Goal: Task Accomplishment & Management: Manage account settings

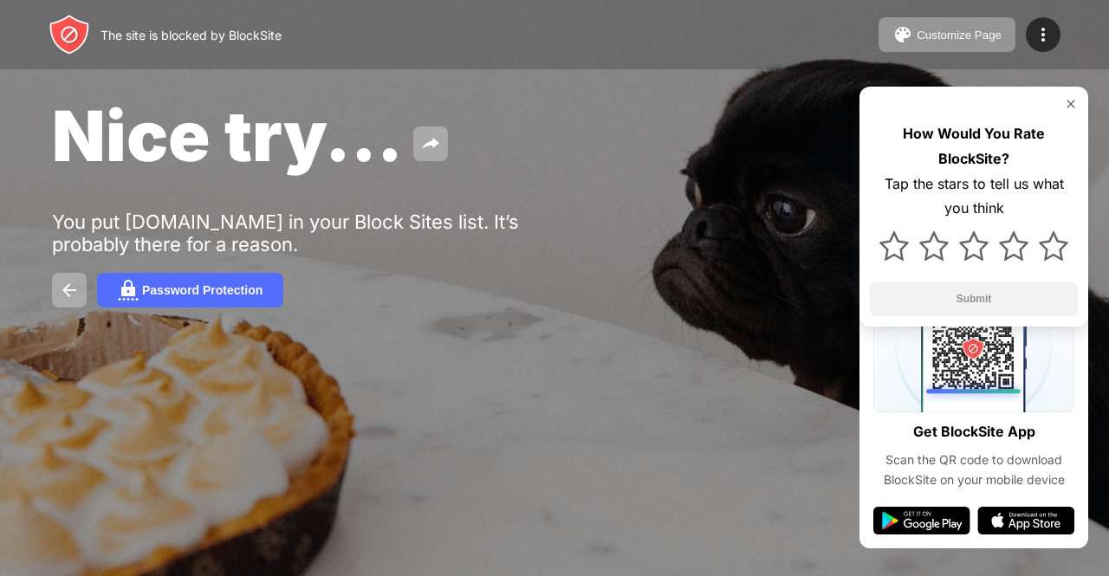
click at [1062, 106] on div at bounding box center [974, 104] width 208 height 14
click at [1071, 110] on img at bounding box center [1071, 104] width 14 height 14
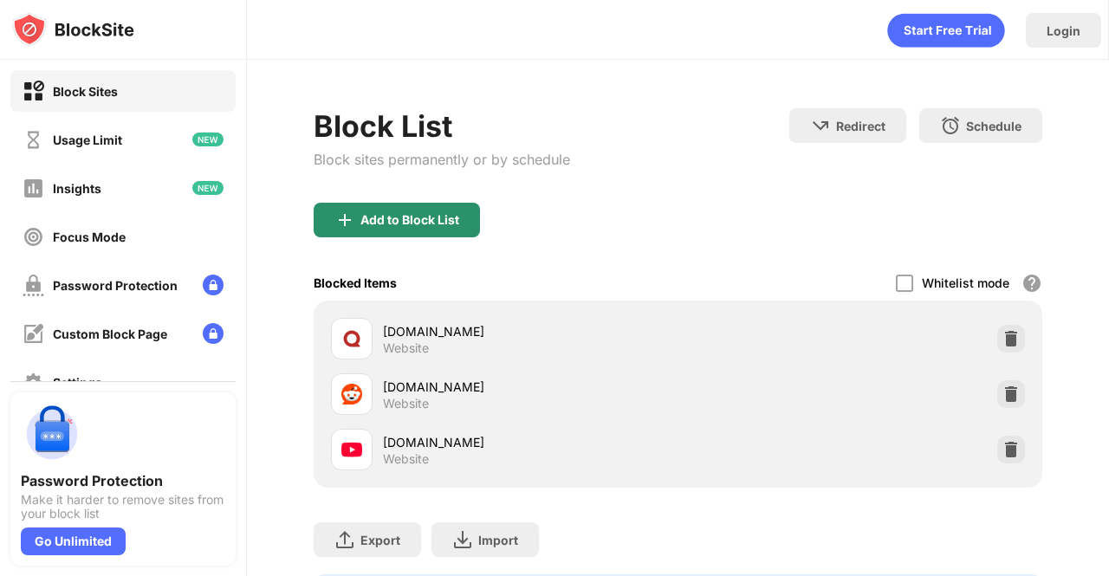
click at [472, 211] on div "Add to Block List" at bounding box center [397, 220] width 166 height 35
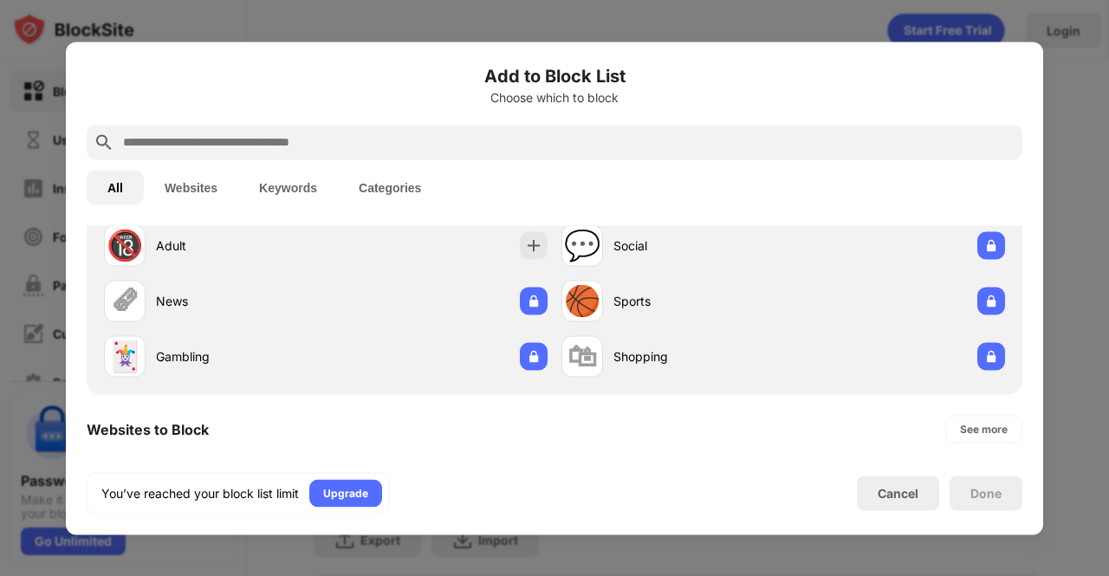
scroll to position [173, 0]
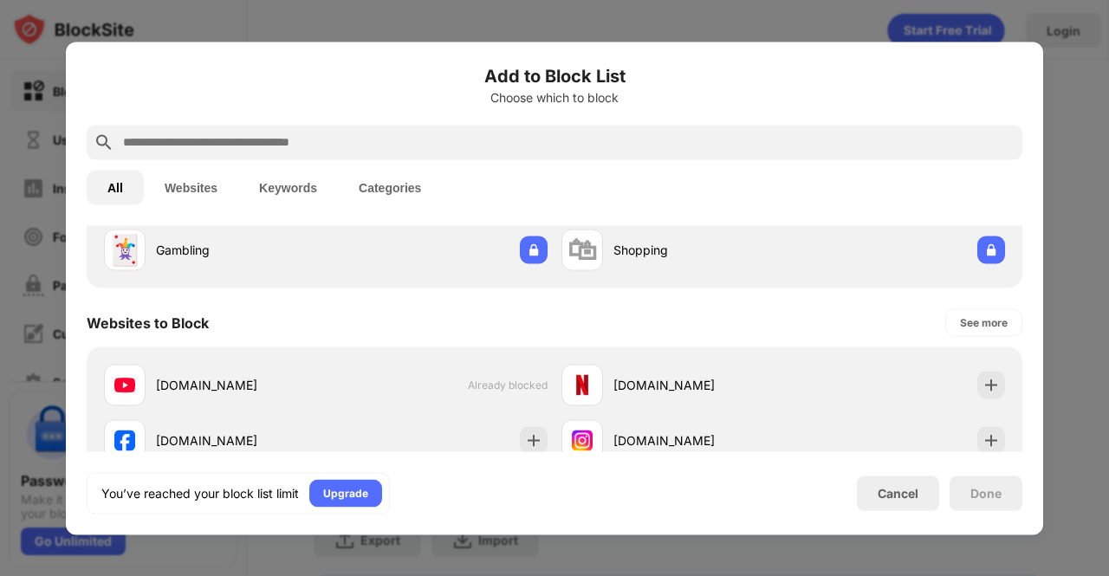
click at [184, 177] on button "Websites" at bounding box center [191, 187] width 94 height 35
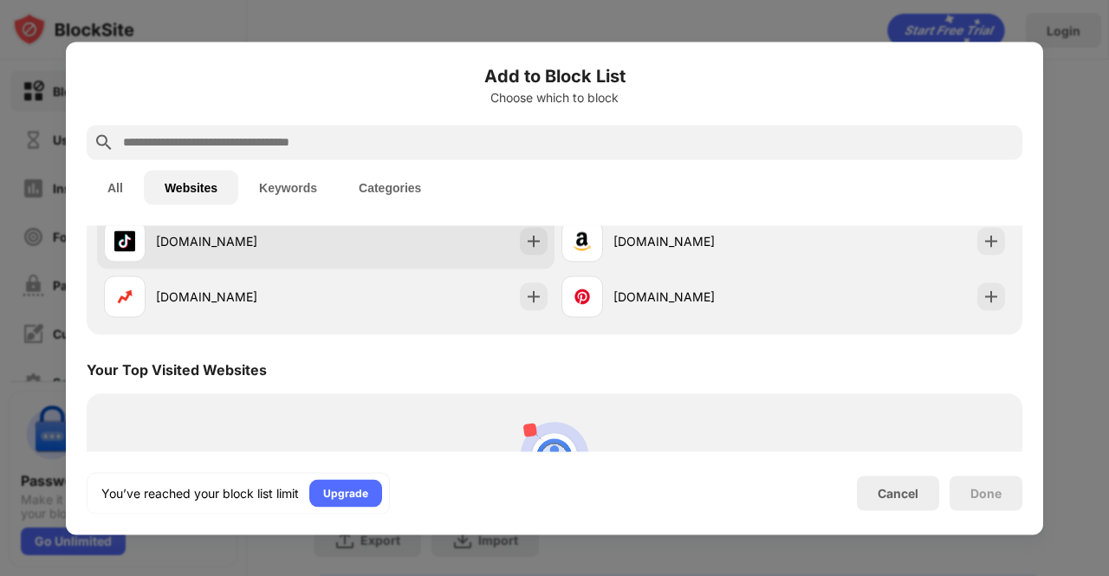
scroll to position [57, 0]
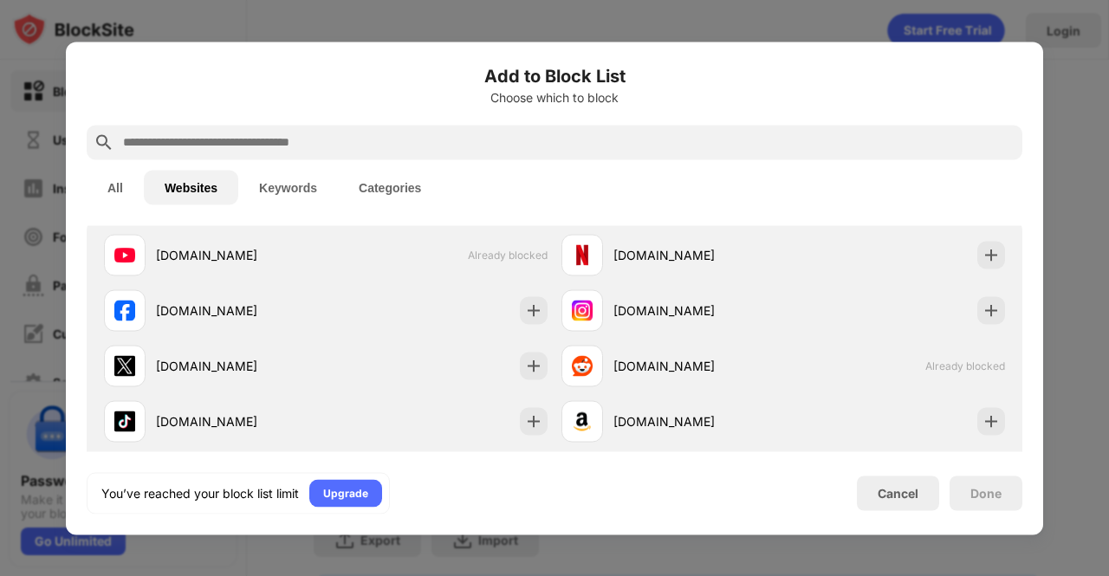
click at [1108, 276] on div at bounding box center [554, 288] width 1109 height 576
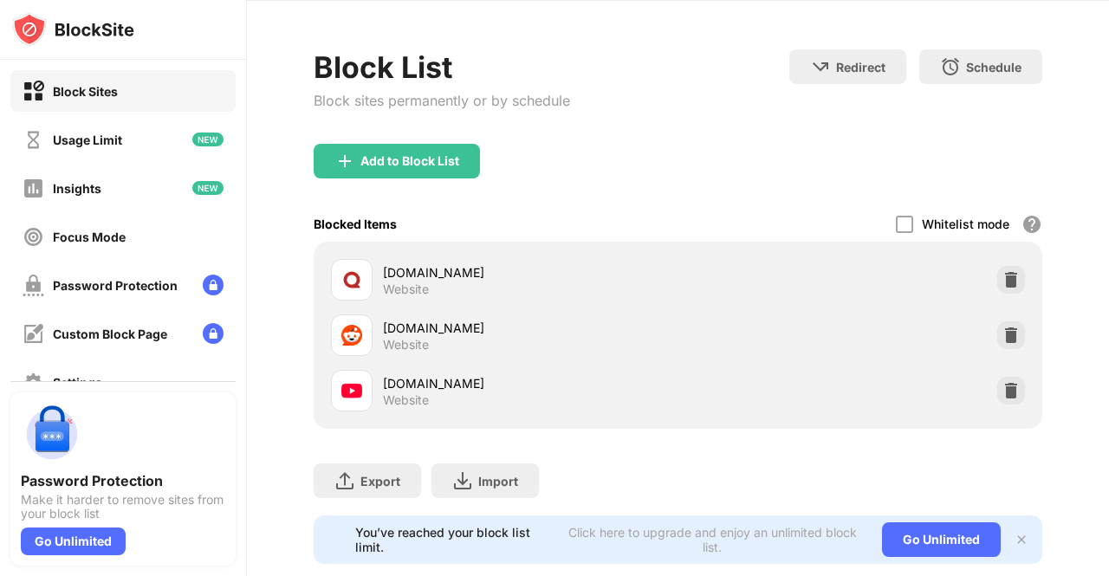
scroll to position [107, 0]
